Goal: Task Accomplishment & Management: Manage account settings

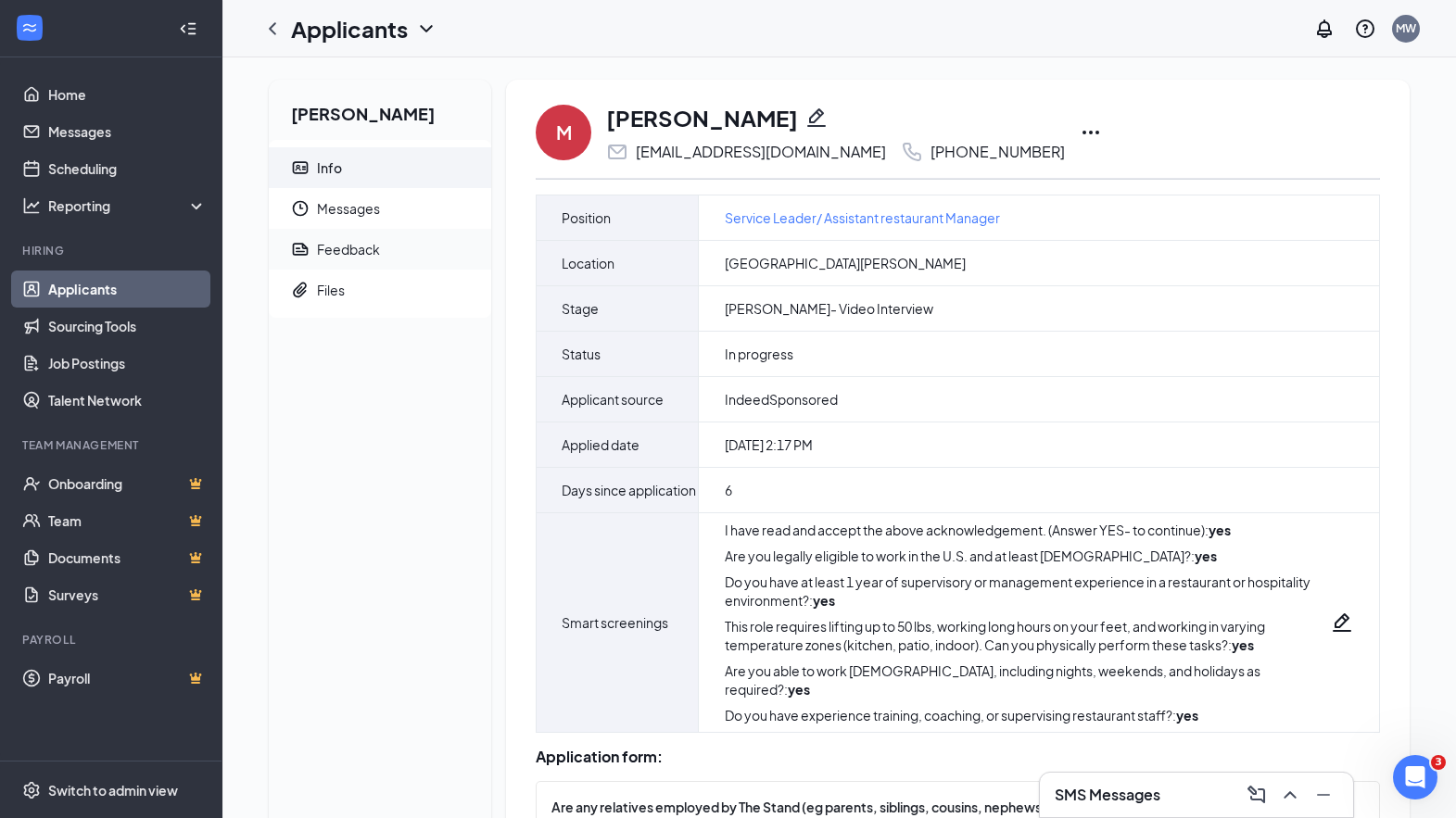
click at [414, 337] on div "Marilyn Hughes Info Messages Feedback Files" at bounding box center [380, 723] width 223 height 1288
click at [371, 209] on span "Messages" at bounding box center [396, 208] width 159 height 41
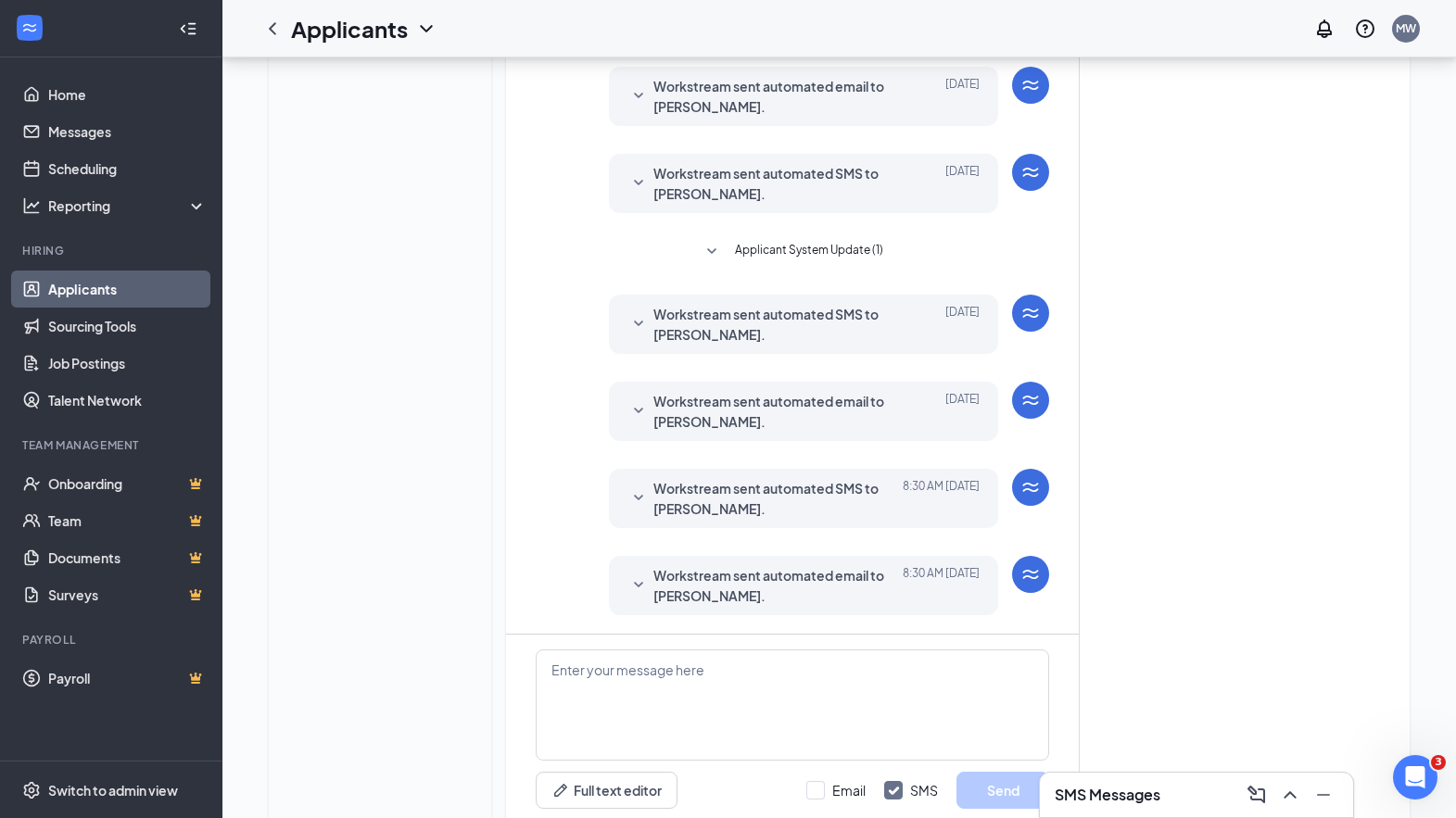
scroll to position [474, 0]
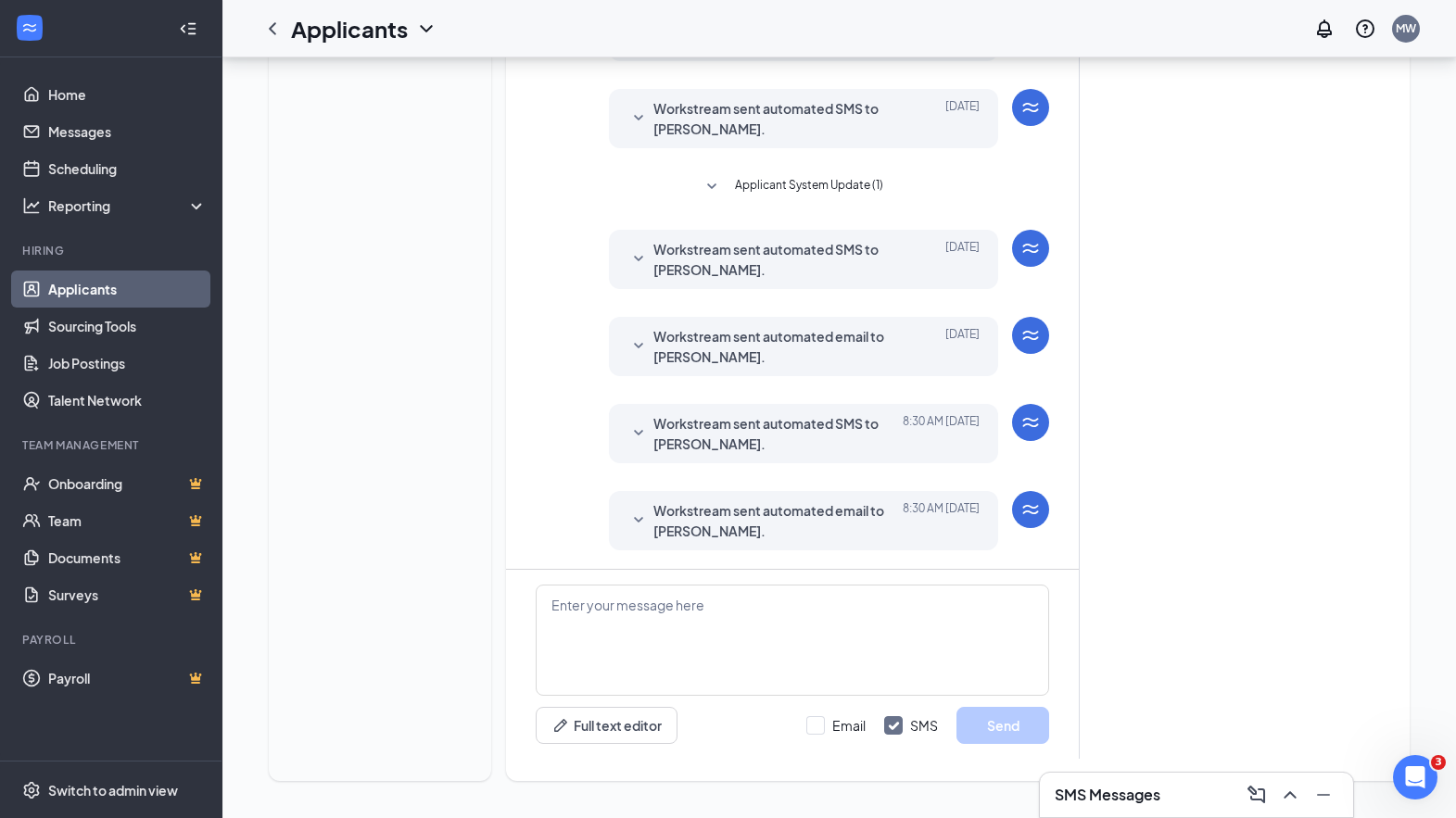
click at [645, 517] on icon "SmallChevronDown" at bounding box center [638, 520] width 22 height 22
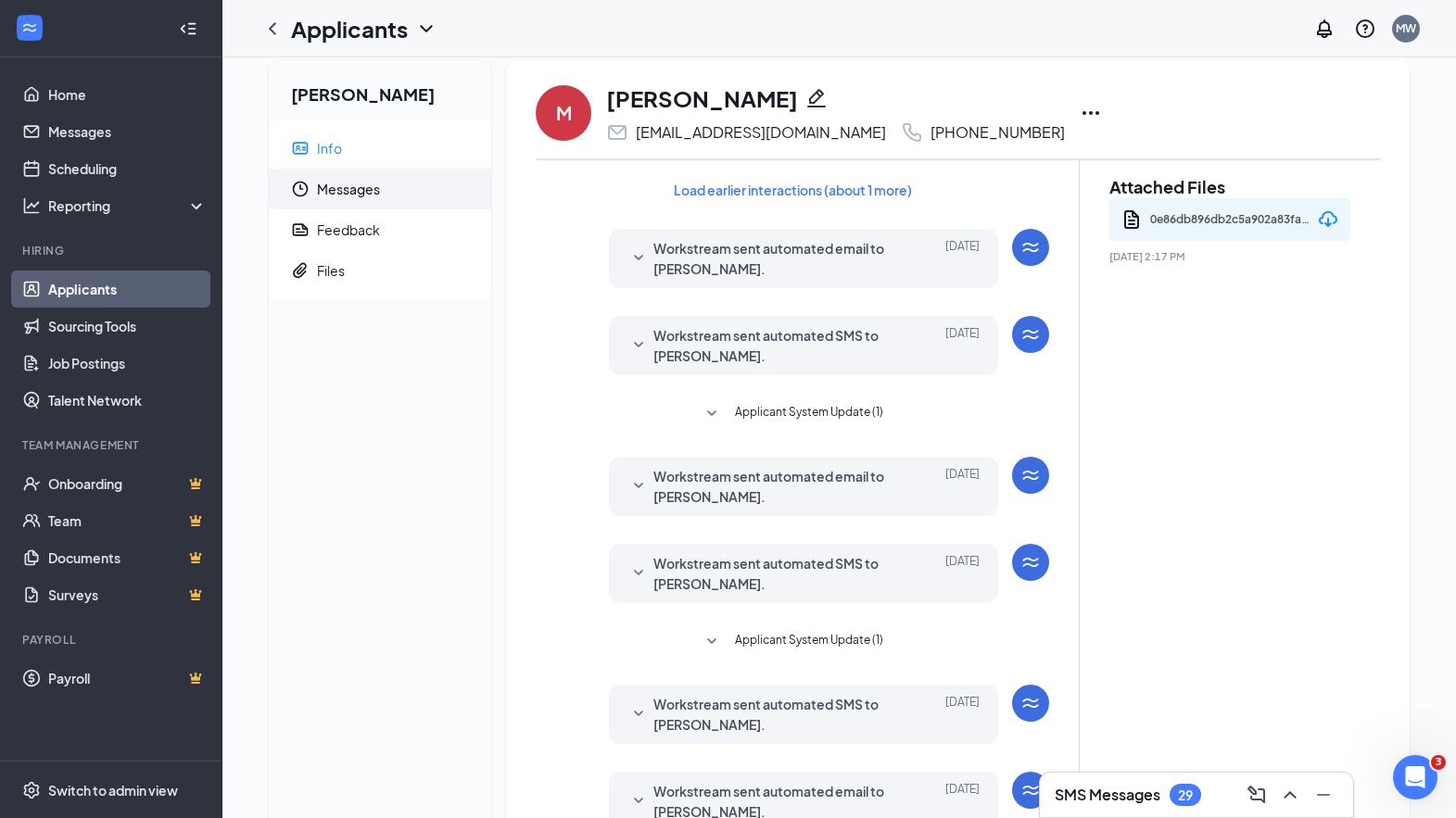
scroll to position [0, 0]
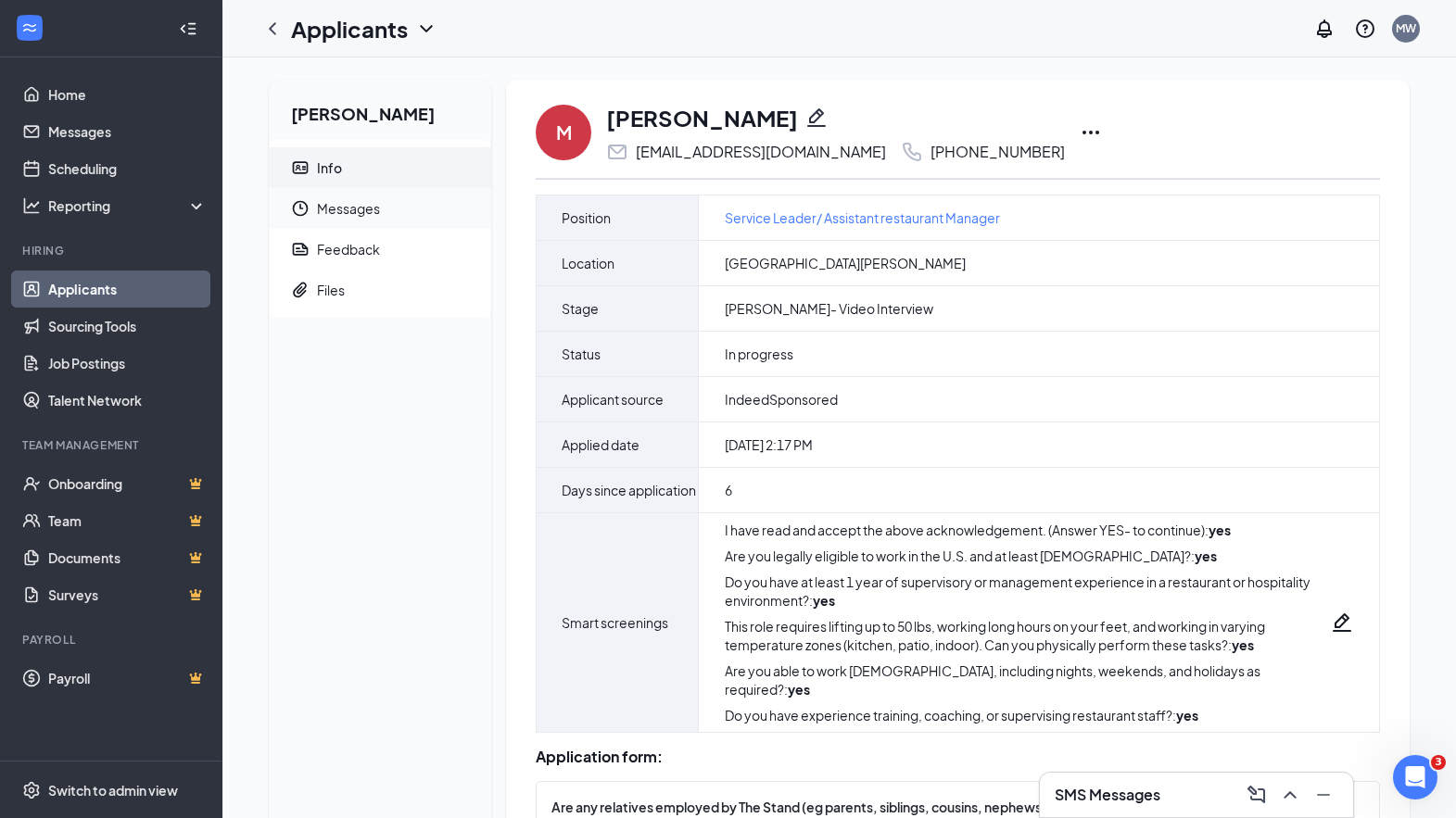
click at [362, 200] on span "Messages" at bounding box center [396, 208] width 159 height 41
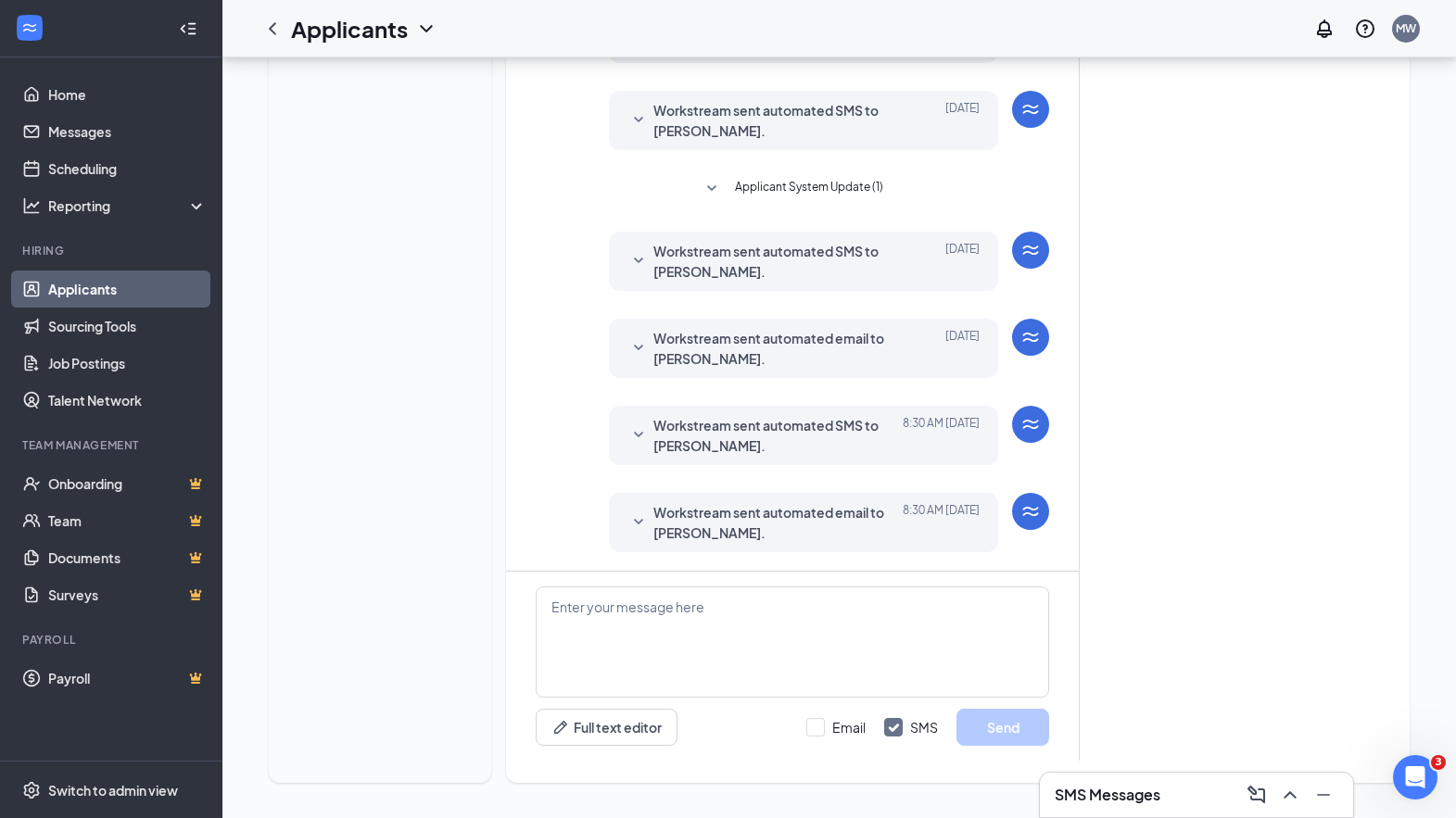
scroll to position [474, 0]
click at [642, 511] on icon "SmallChevronDown" at bounding box center [638, 520] width 22 height 22
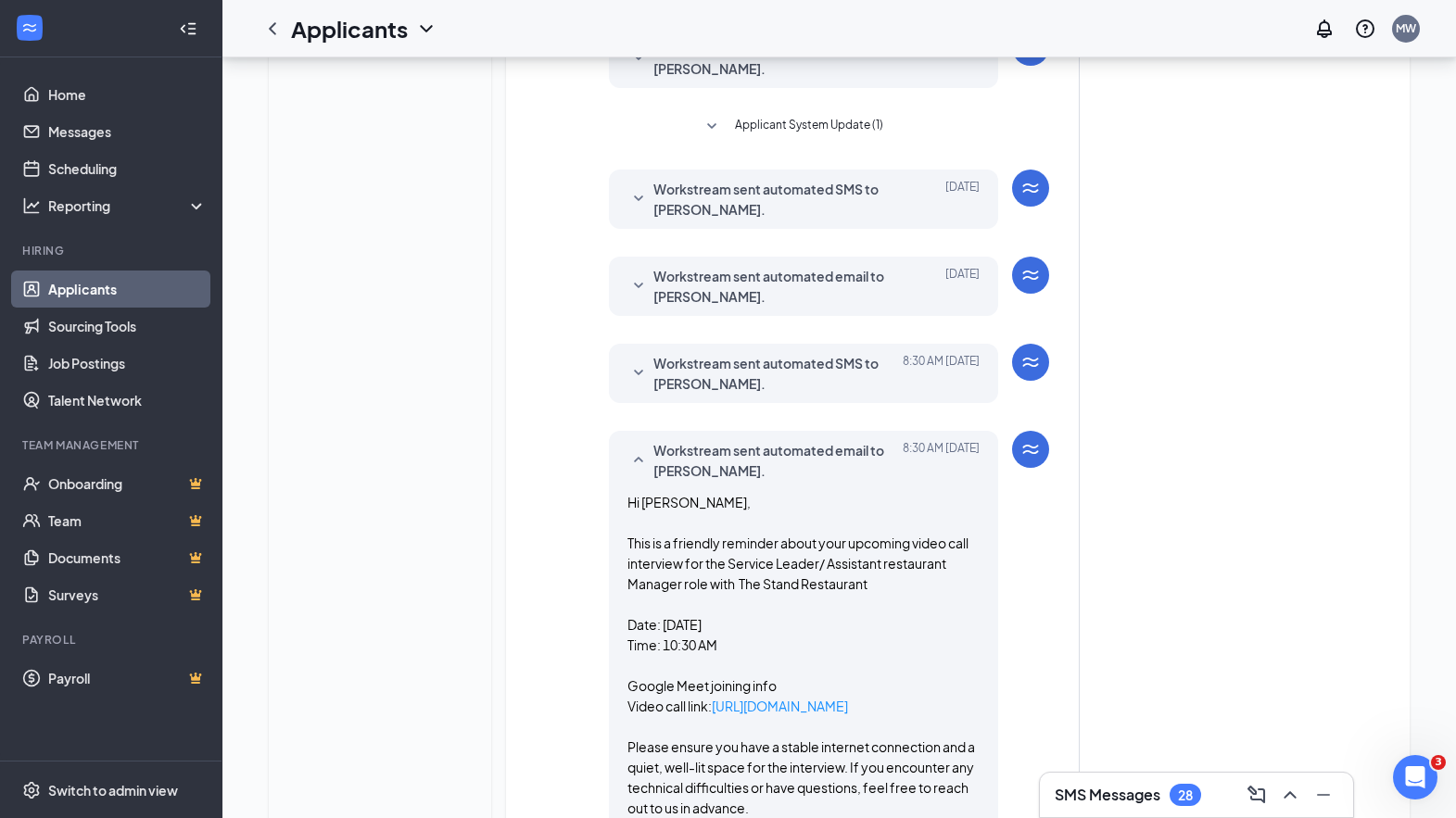
scroll to position [627, 0]
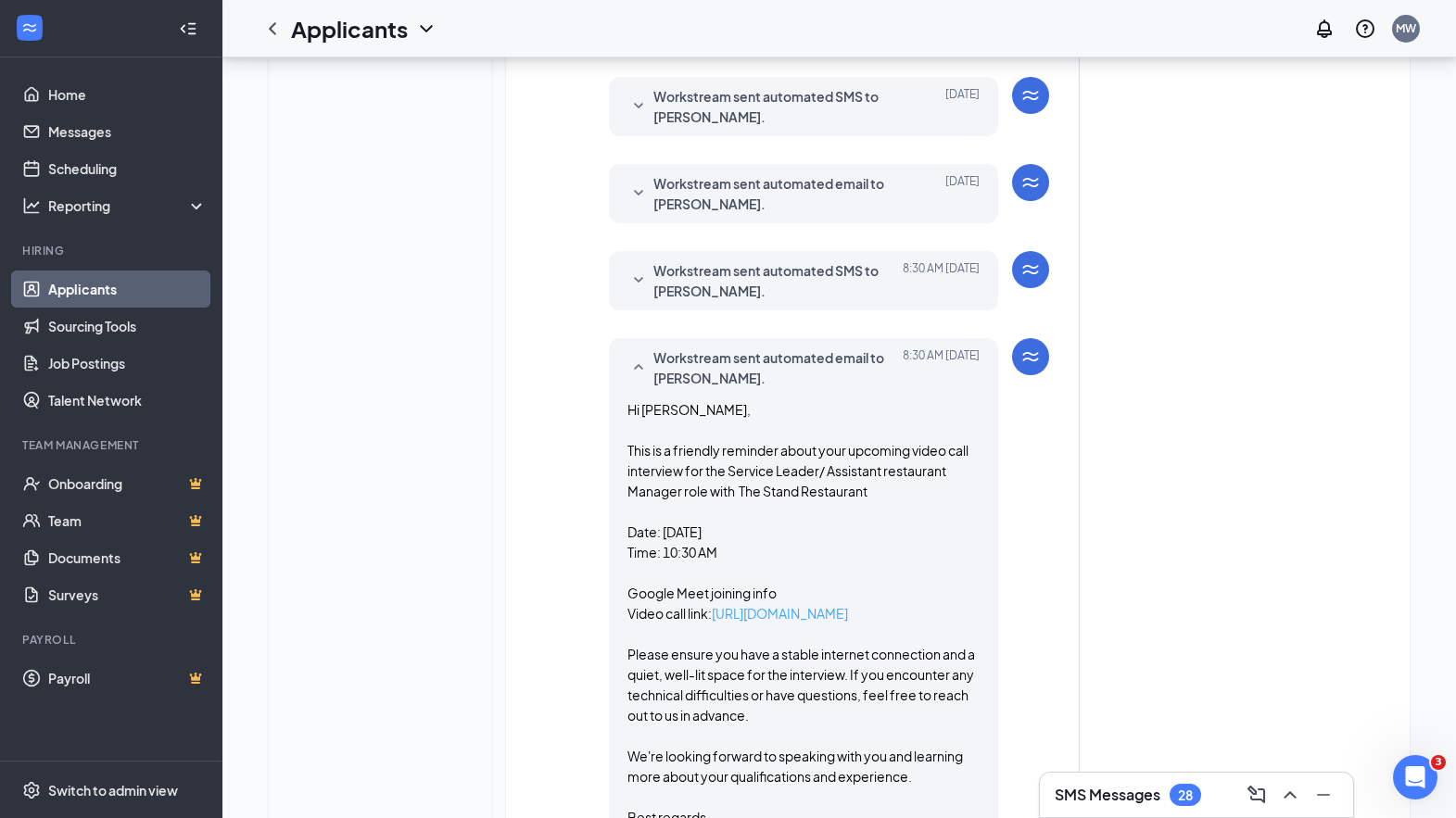
click at [827, 617] on link "[URL][DOMAIN_NAME]" at bounding box center [780, 614] width 136 height 17
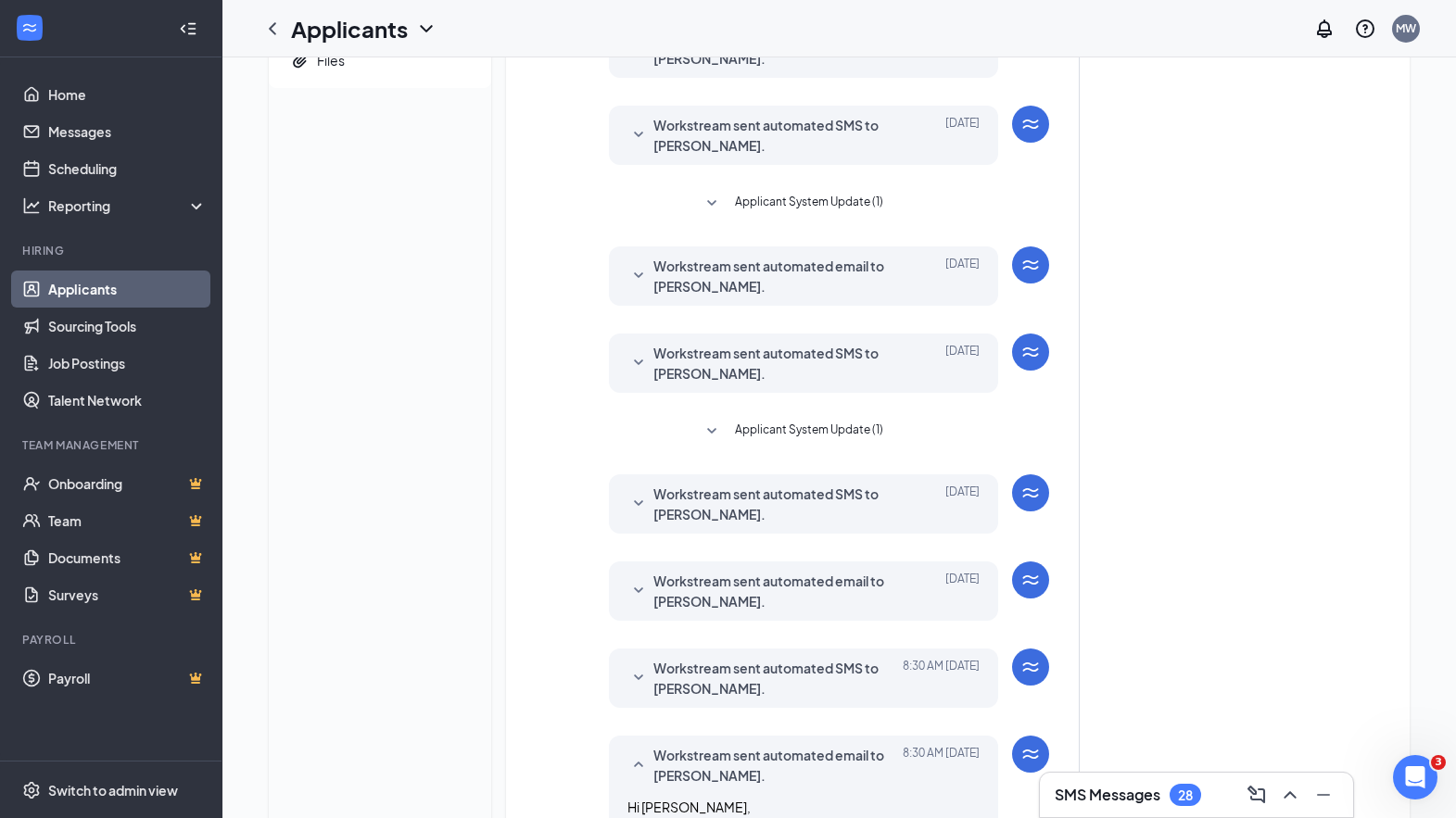
scroll to position [0, 0]
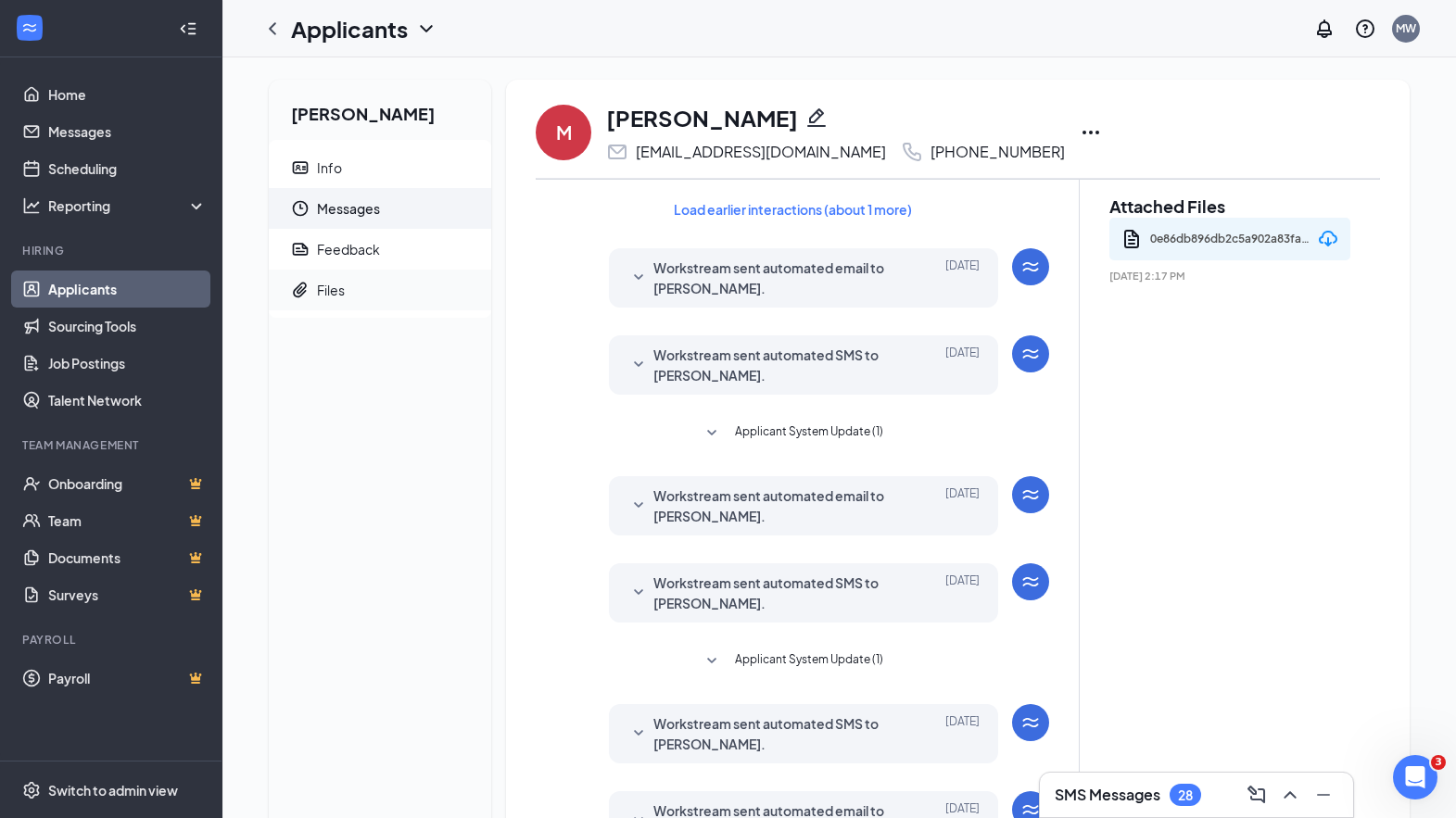
click at [319, 291] on div "Files" at bounding box center [330, 290] width 27 height 19
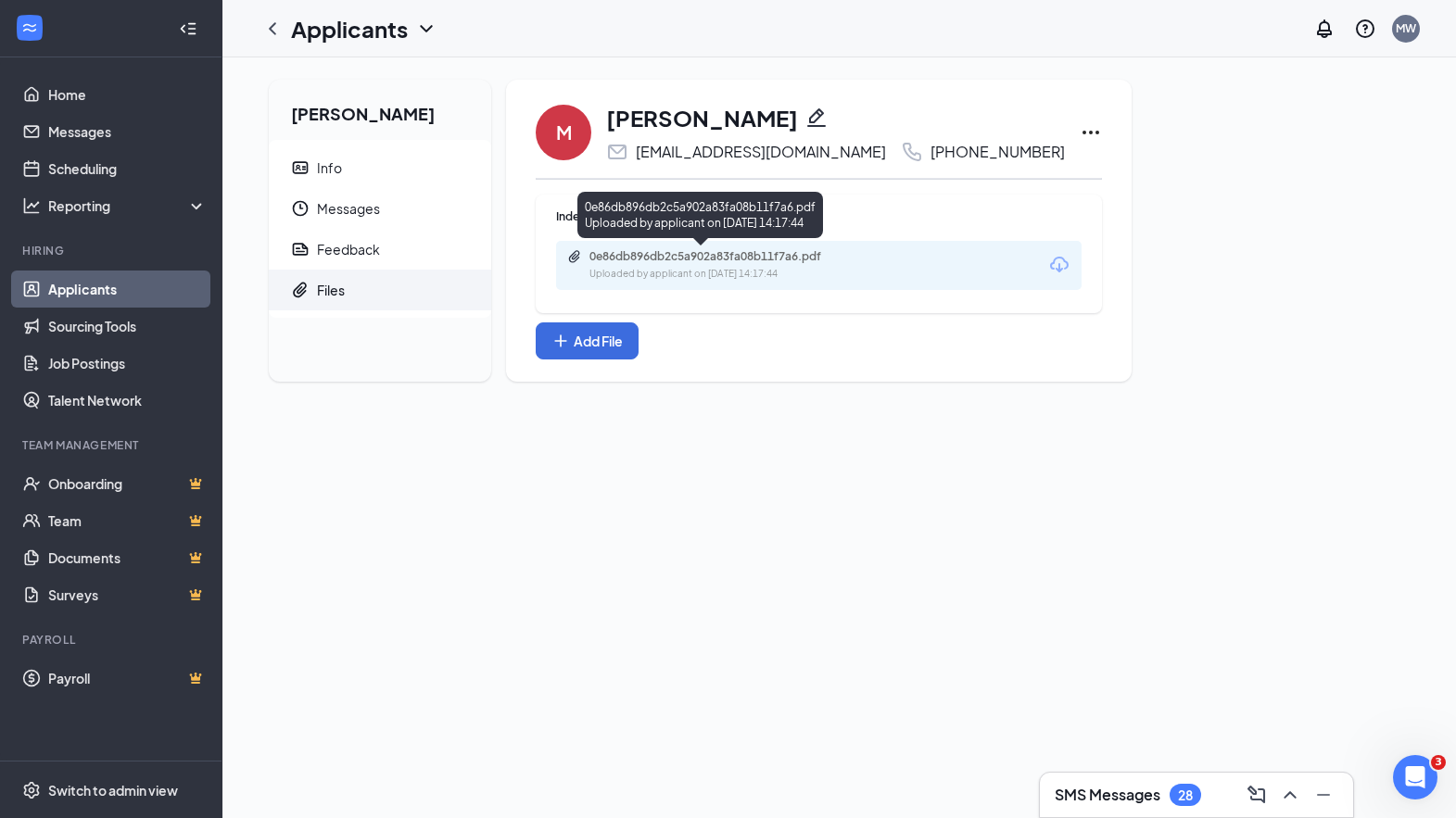
click at [655, 264] on div "0e86db896db2c5a902a83fa08b11f7a6.pdf Uploaded by applicant on [DATE] 14:17:44" at bounding box center [717, 265] width 300 height 32
click at [655, 261] on div "0e86db896db2c5a902a83fa08b11f7a6.pdf" at bounding box center [719, 257] width 260 height 15
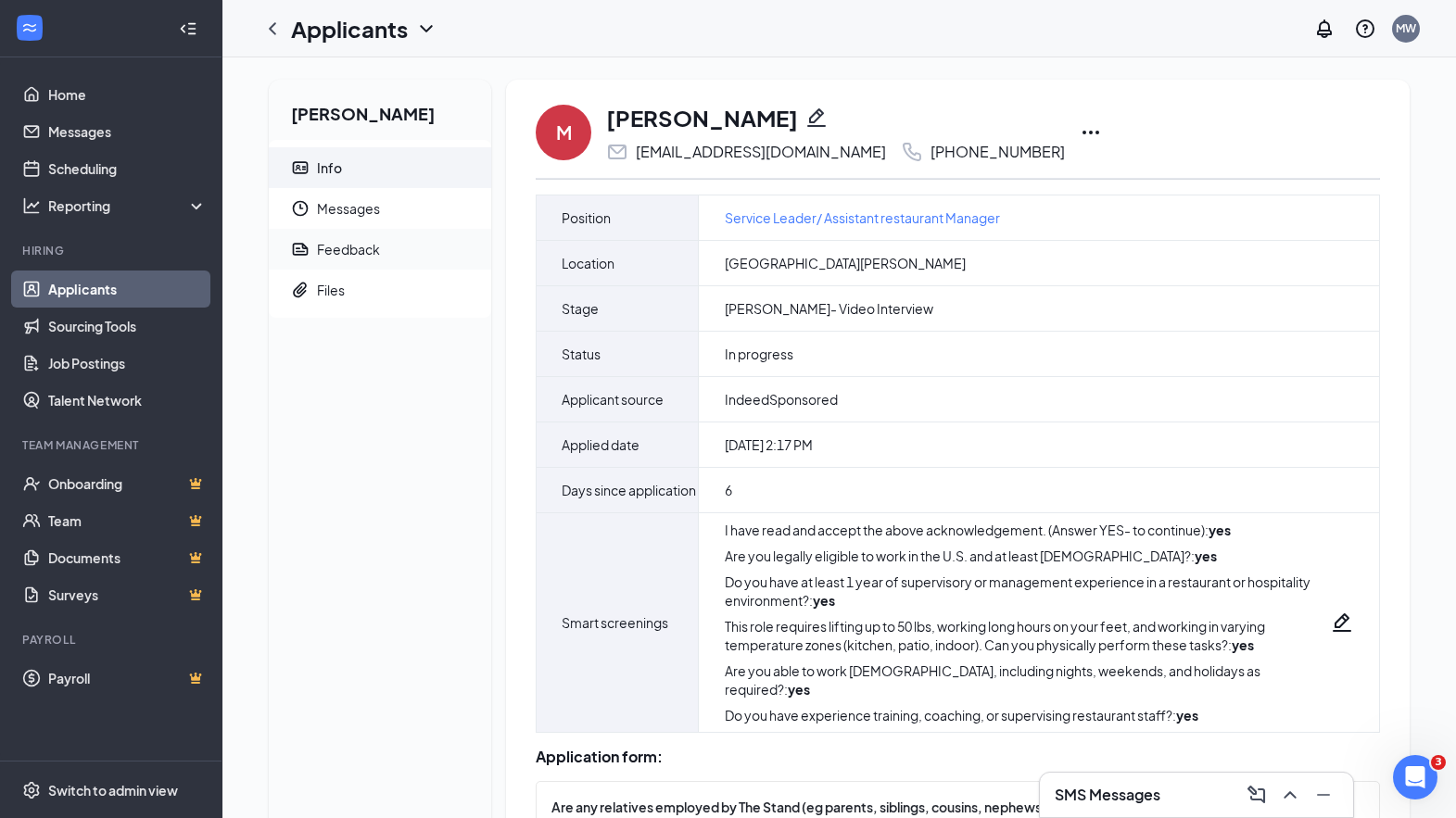
click at [378, 253] on div "Feedback" at bounding box center [348, 249] width 63 height 19
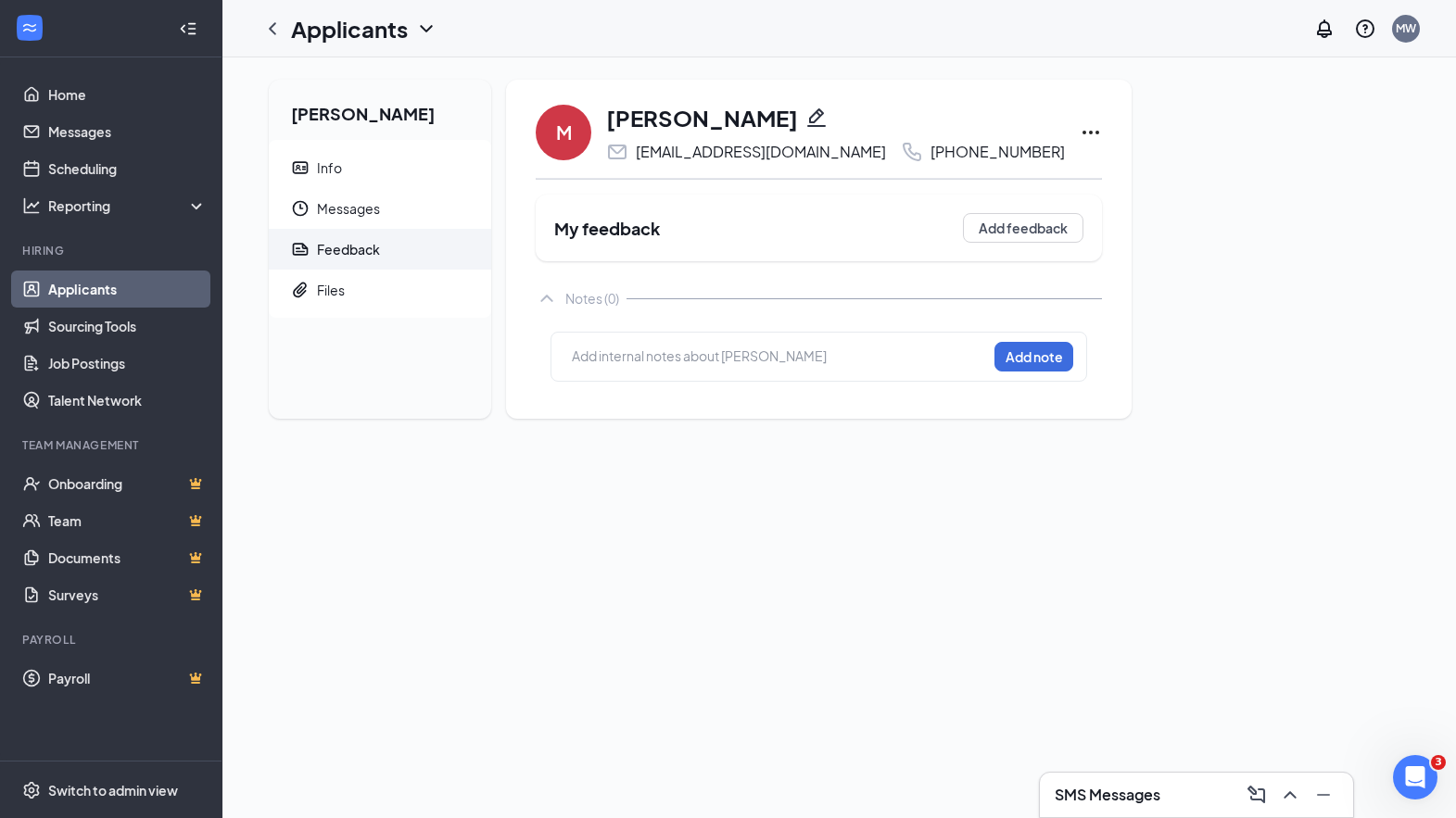
click at [656, 355] on div at bounding box center [779, 356] width 413 height 20
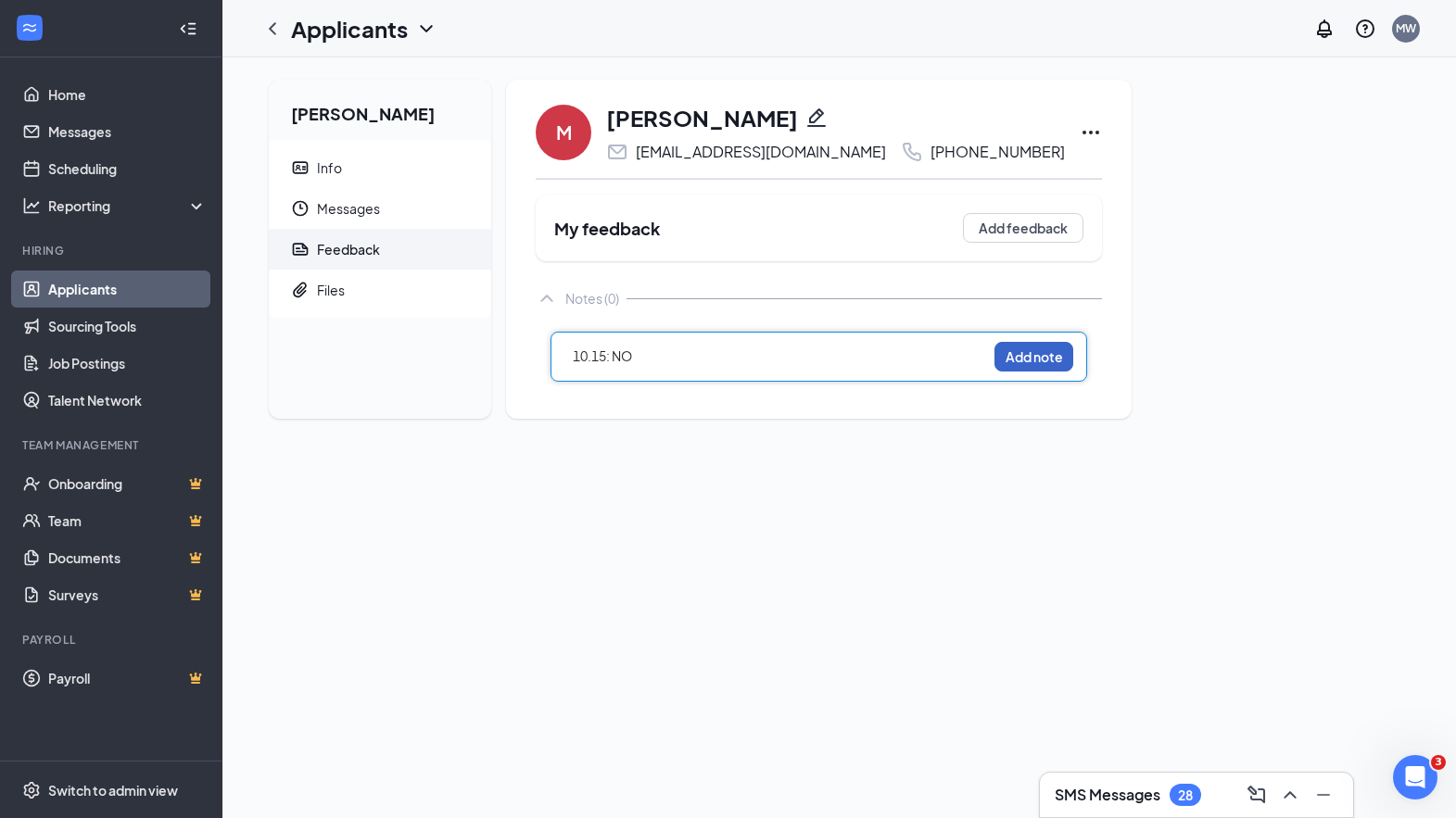
click at [994, 358] on button "Add note" at bounding box center [1033, 356] width 79 height 29
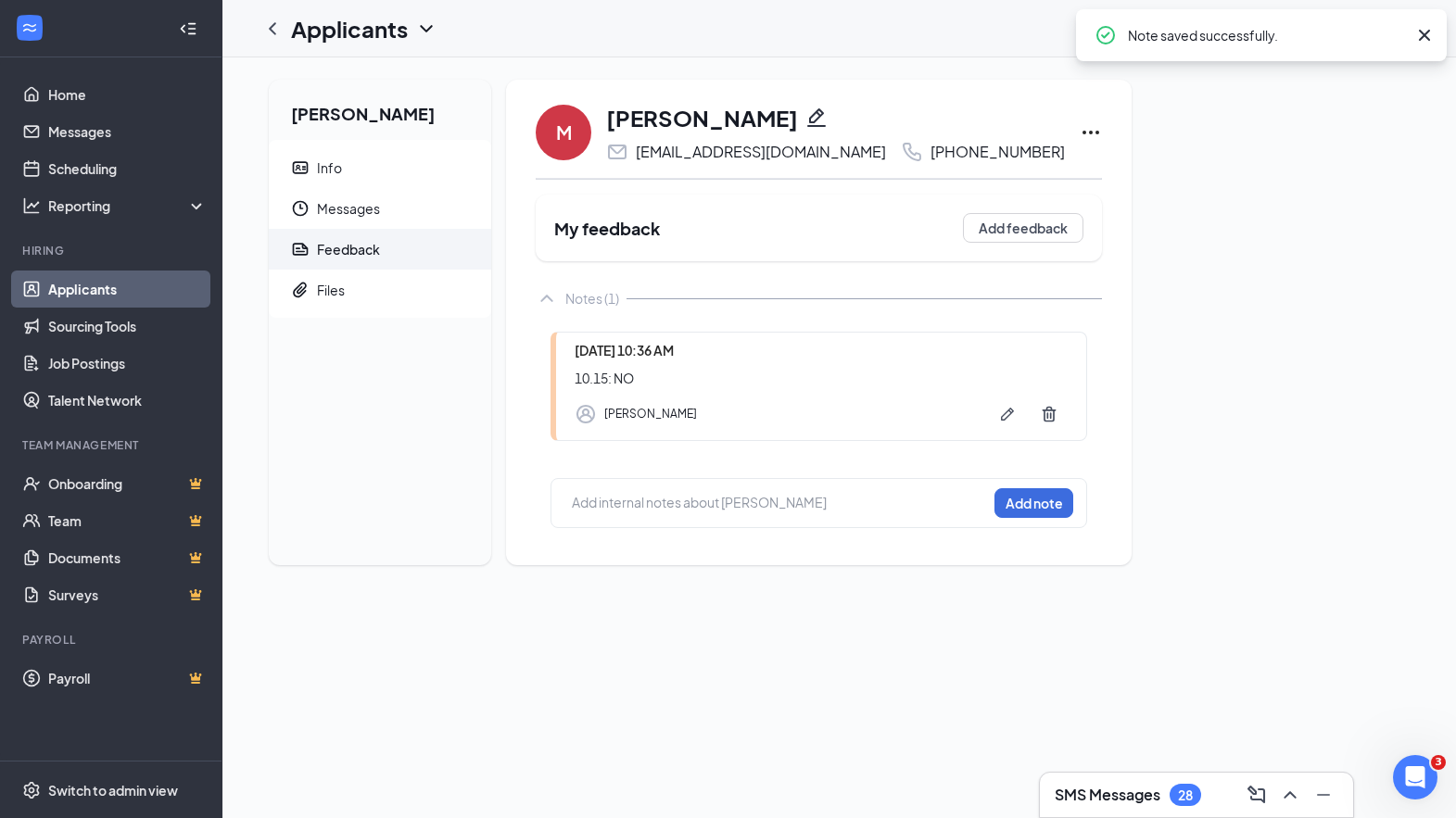
click at [122, 287] on link "Applicants" at bounding box center [127, 289] width 158 height 37
